Goal: Task Accomplishment & Management: Use online tool/utility

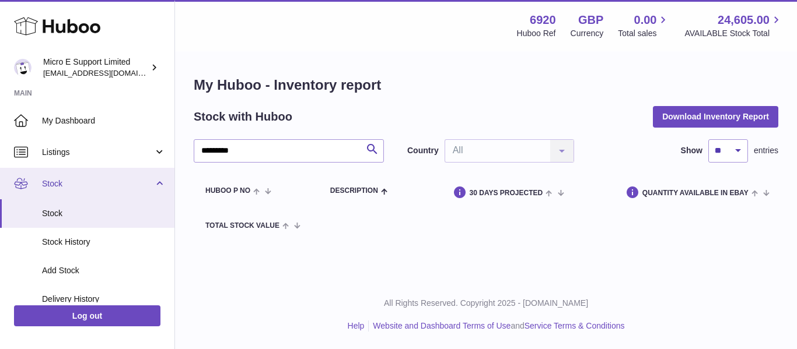
click at [76, 179] on span "Stock" at bounding box center [97, 183] width 111 height 11
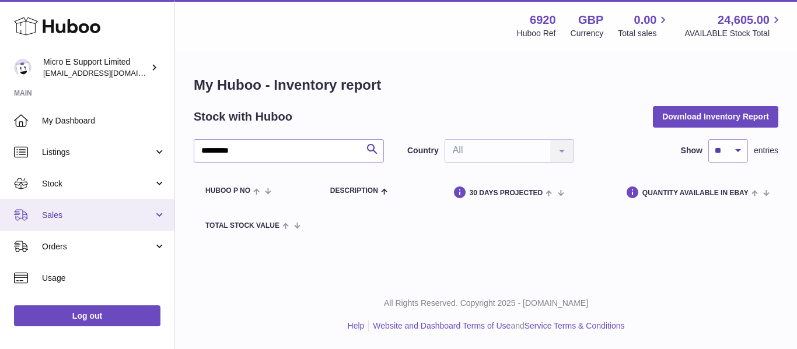
click at [83, 216] on span "Sales" at bounding box center [97, 215] width 111 height 11
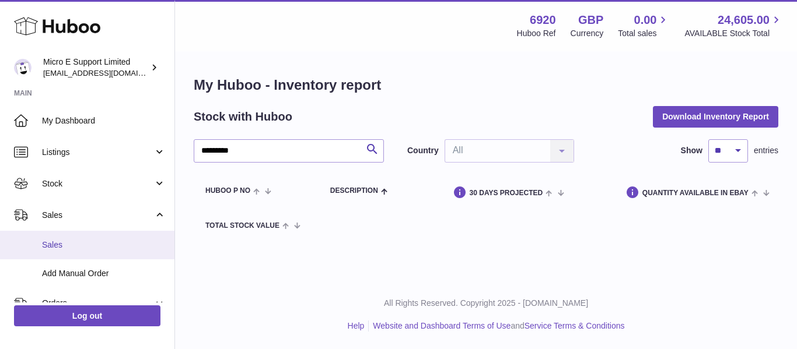
click at [68, 240] on span "Sales" at bounding box center [104, 245] width 124 height 11
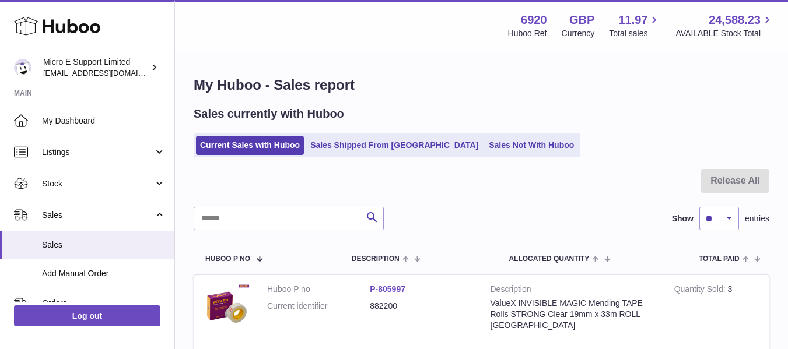
click at [622, 169] on div "My Huboo - Sales report Sales currently with Huboo Current Sales with Huboo Sal…" at bounding box center [481, 261] width 613 height 418
click at [485, 149] on link "Sales Not With Huboo" at bounding box center [531, 145] width 93 height 19
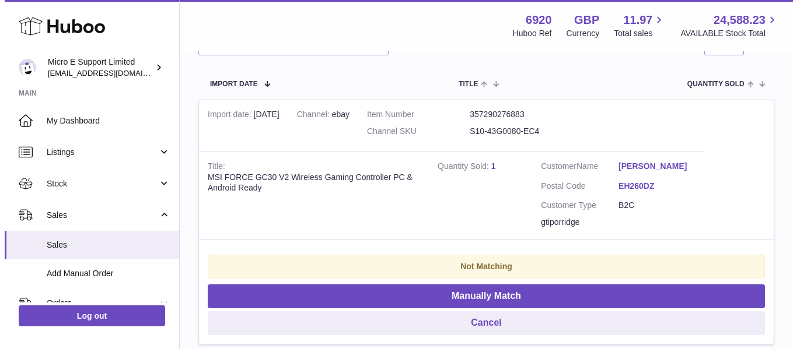
scroll to position [201, 0]
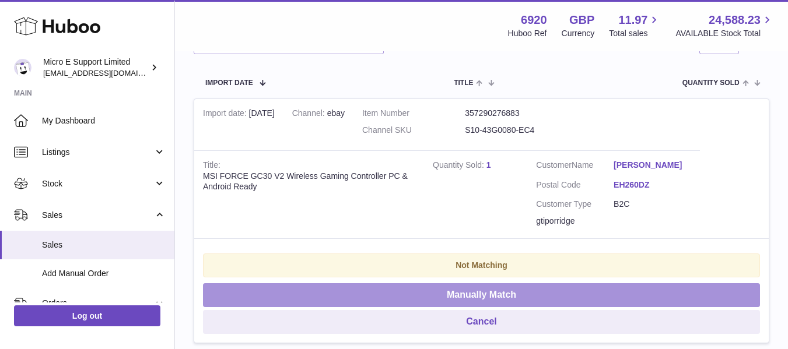
click at [493, 295] on button "Manually Match" at bounding box center [481, 295] width 557 height 24
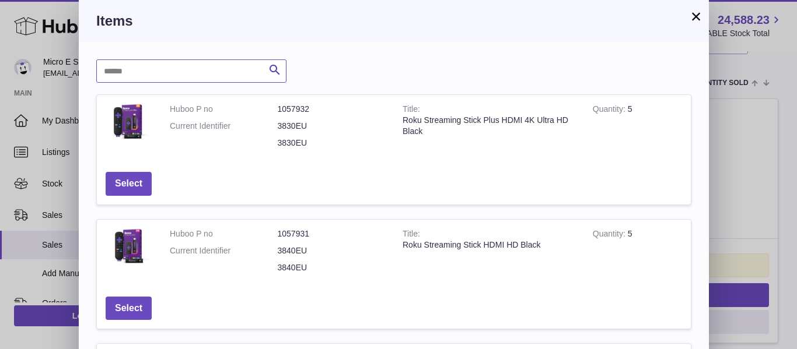
click at [180, 72] on input "text" at bounding box center [191, 70] width 190 height 23
type input "***"
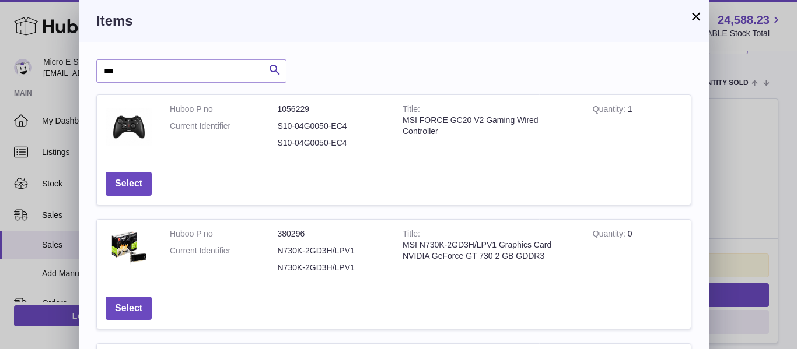
click at [310, 125] on dd "S10-04G0050-EC4" at bounding box center [332, 126] width 108 height 11
copy dl "S10-04G0050-EC4"
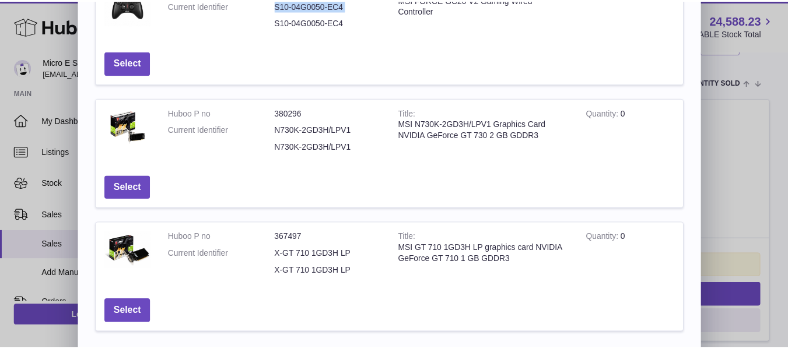
scroll to position [0, 0]
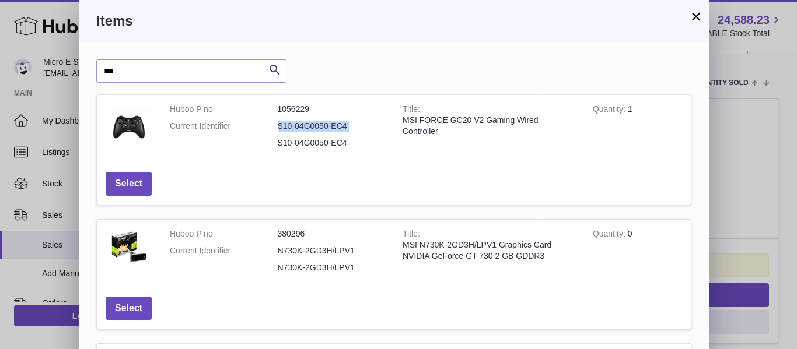
click at [695, 18] on button "×" at bounding box center [696, 16] width 14 height 14
